Goal: Book appointment/travel/reservation

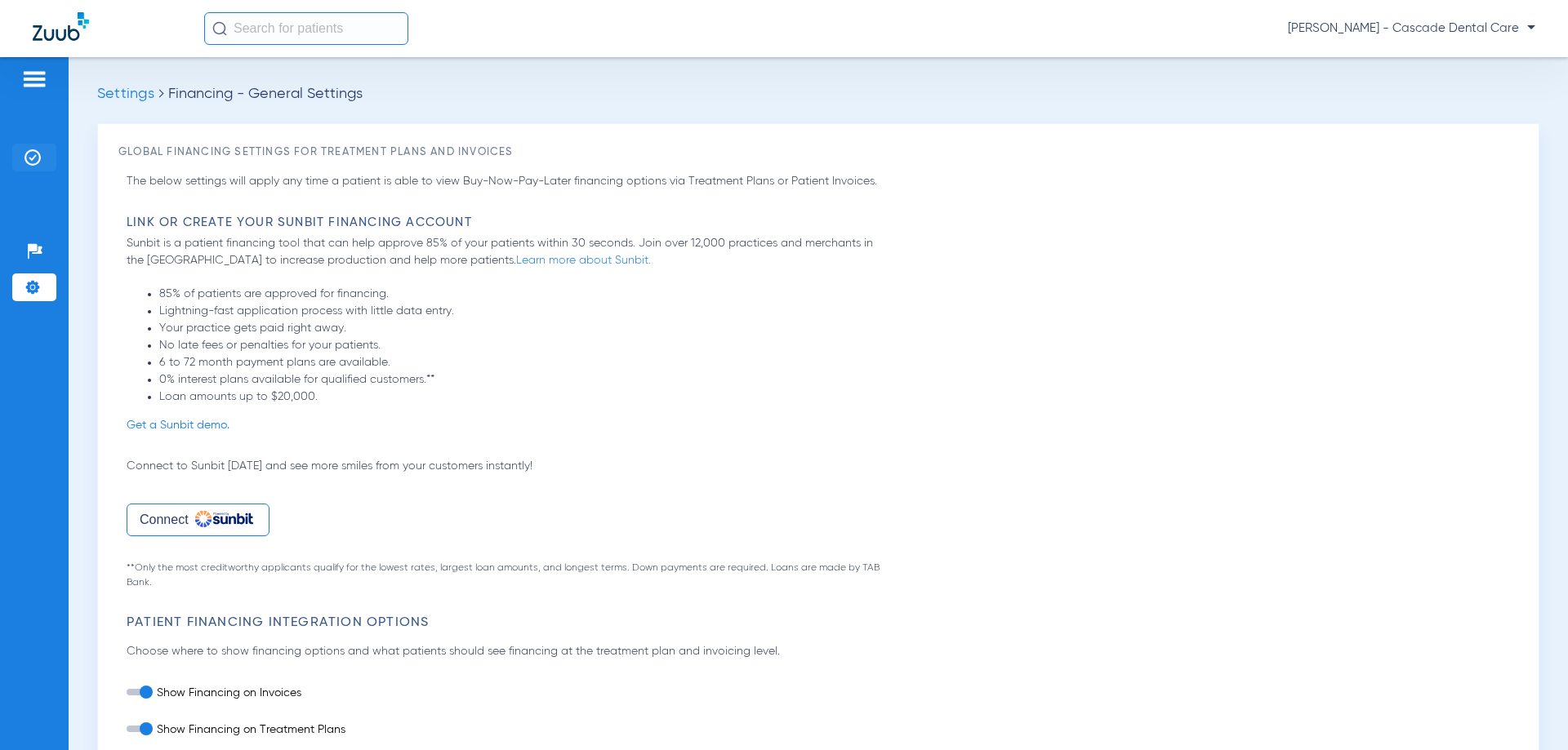
click at [46, 157] on li "Insurance Verification" at bounding box center [34, 158] width 44 height 28
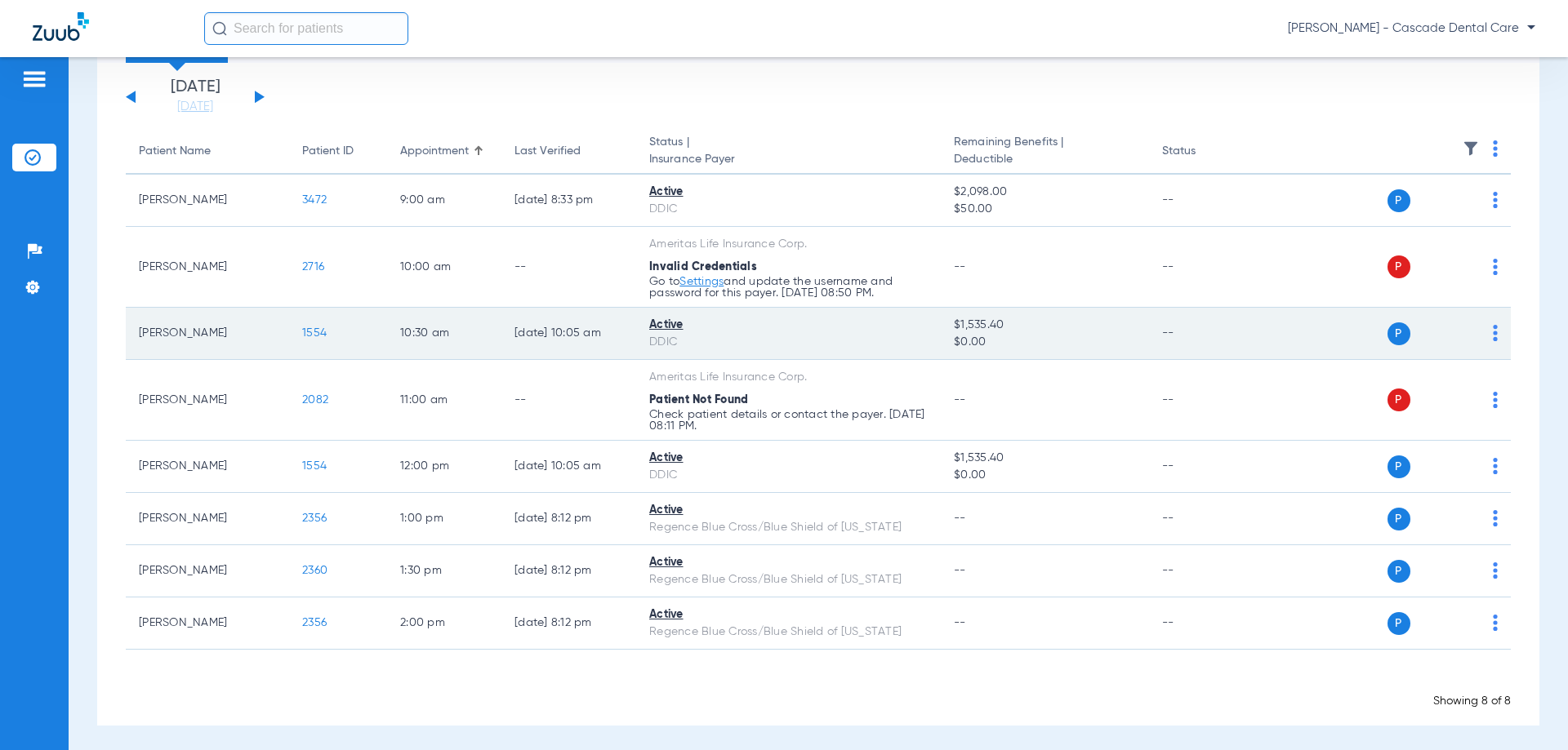
scroll to position [101, 0]
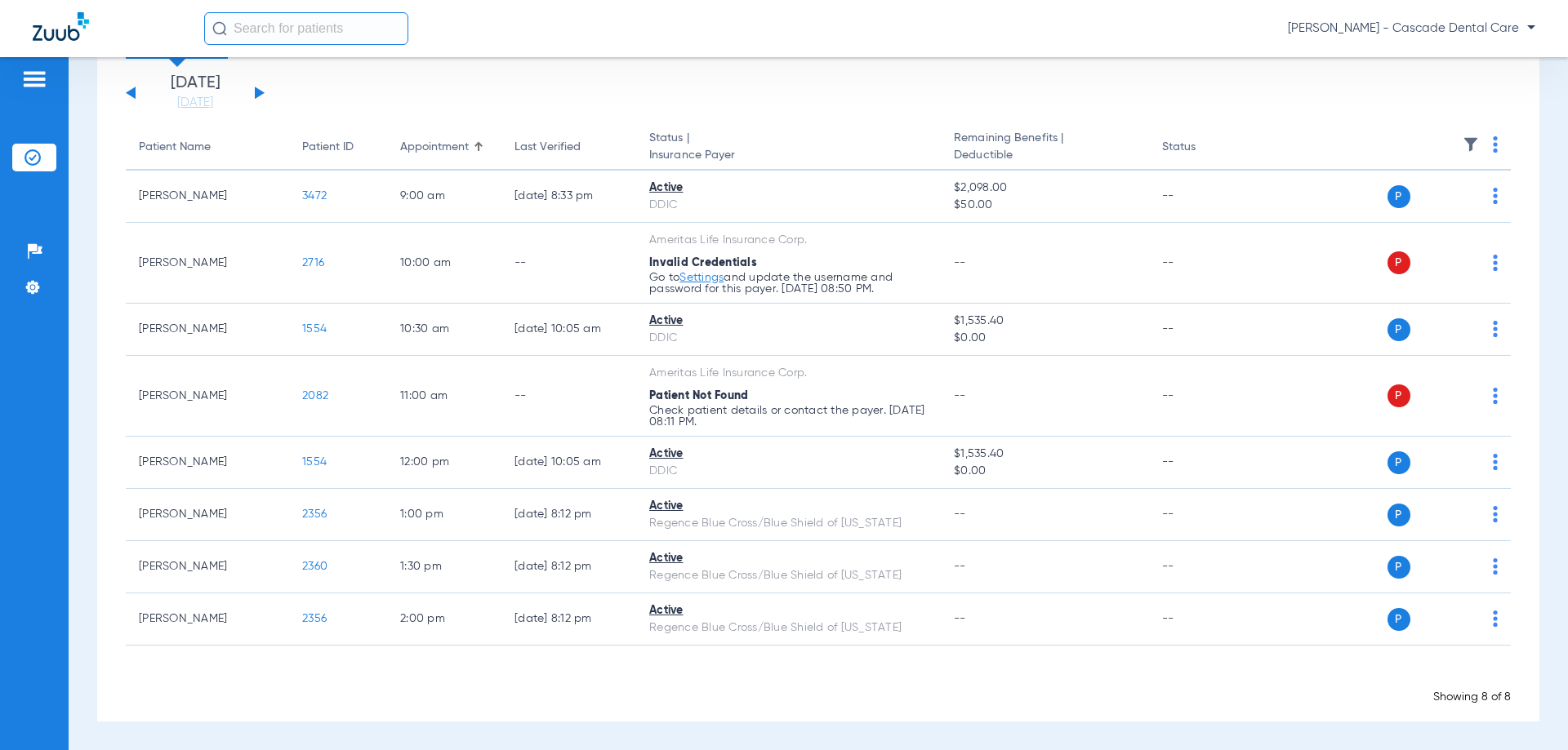
click at [198, 91] on li "[DATE] [DATE]" at bounding box center [195, 92] width 98 height 36
click at [215, 101] on link "[DATE]" at bounding box center [195, 103] width 98 height 17
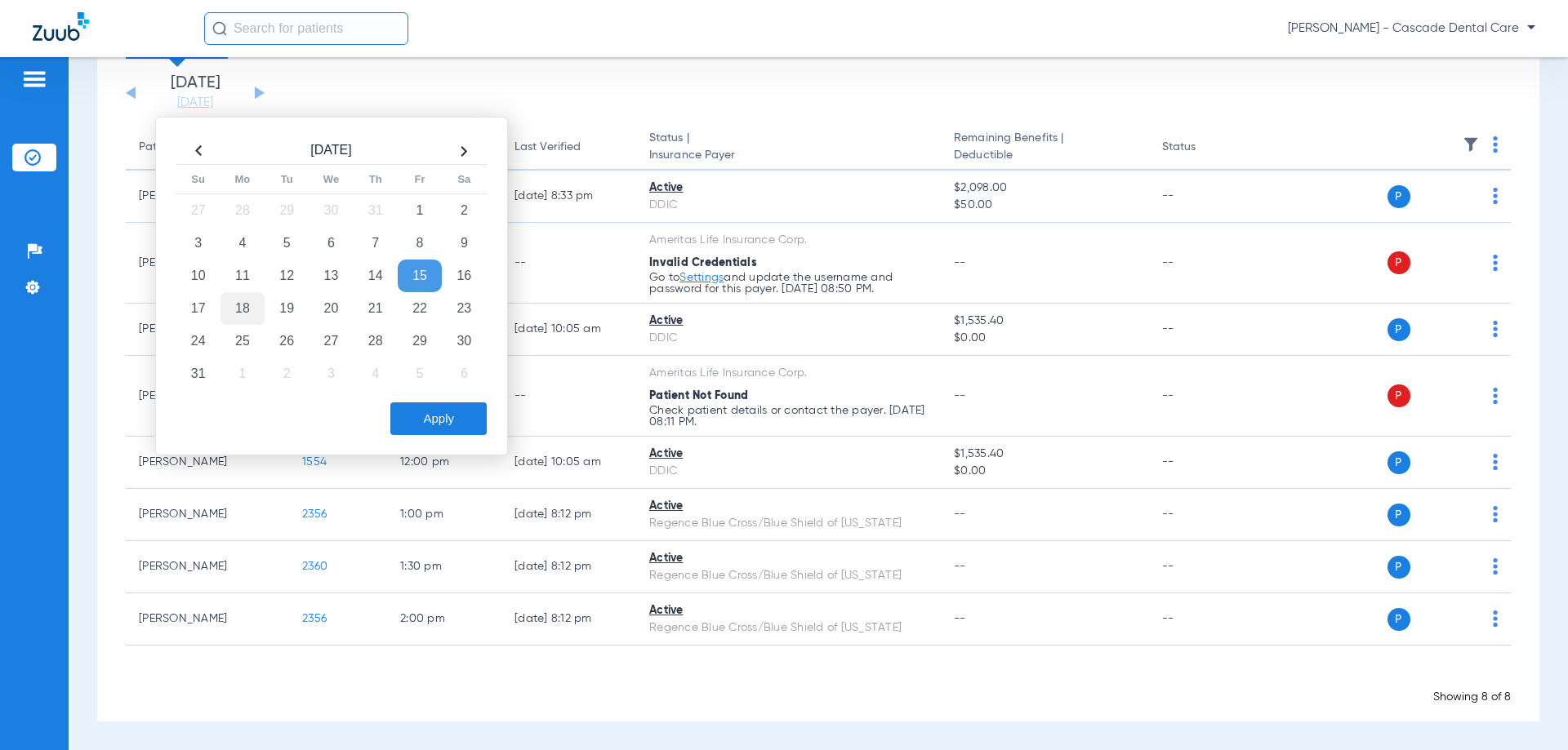
click at [242, 319] on td "18" at bounding box center [243, 308] width 44 height 32
click at [386, 414] on div "Apply" at bounding box center [329, 418] width 315 height 32
drag, startPoint x: 394, startPoint y: 415, endPoint x: 435, endPoint y: 421, distance: 41.4
click at [408, 418] on button "Apply" at bounding box center [438, 418] width 96 height 32
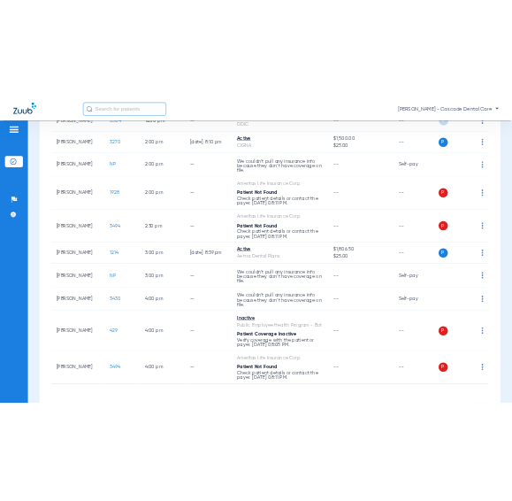
scroll to position [804, 0]
